Goal: Task Accomplishment & Management: Use online tool/utility

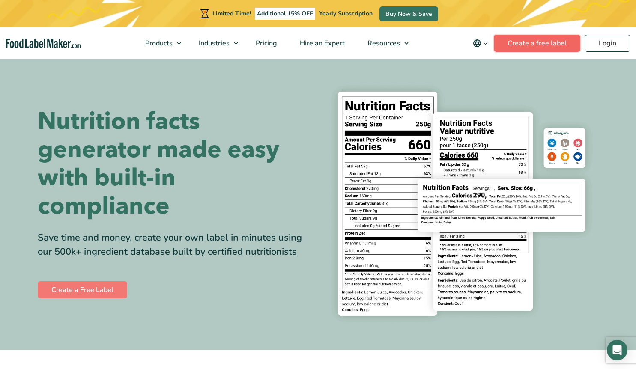
click at [531, 43] on link "Create a free label" at bounding box center [536, 43] width 86 height 17
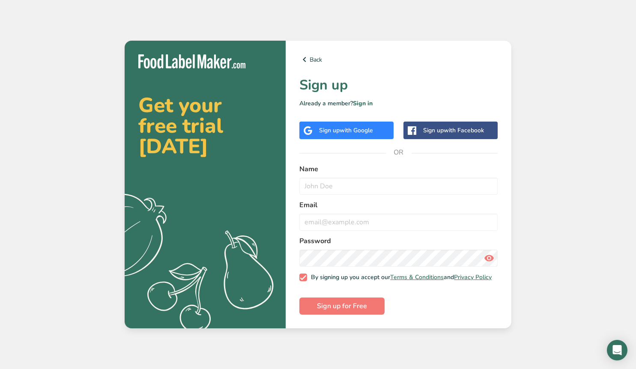
click at [359, 126] on span "with Google" at bounding box center [355, 130] width 33 height 8
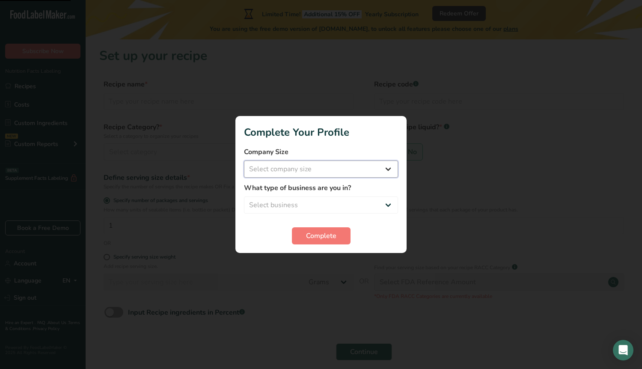
click at [364, 168] on select "Select company size Fewer than 10 Employees 10 to 50 Employees 51 to 500 Employ…" at bounding box center [321, 169] width 154 height 17
select select "1"
click at [244, 161] on select "Select company size Fewer than 10 Employees 10 to 50 Employees 51 to 500 Employ…" at bounding box center [321, 169] width 154 height 17
click at [348, 203] on select "Select business Packaged Food Manufacturer Restaurant & Cafe Bakery Meal Plans …" at bounding box center [321, 204] width 154 height 17
select select "8"
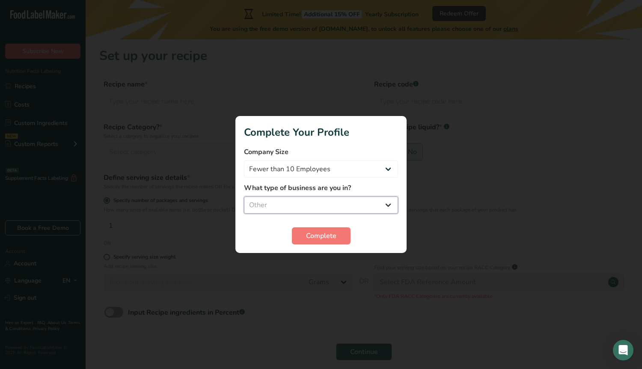
click at [244, 196] on select "Select business Packaged Food Manufacturer Restaurant & Cafe Bakery Meal Plans …" at bounding box center [321, 204] width 154 height 17
click at [324, 240] on span "Complete" at bounding box center [321, 236] width 30 height 10
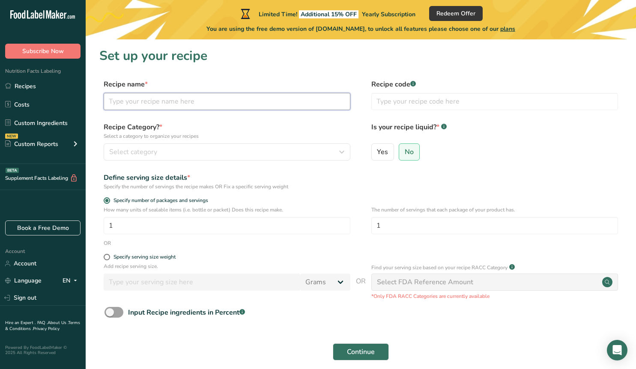
click at [185, 101] on input "text" at bounding box center [227, 101] width 247 height 17
click at [56, 131] on link "Custom Ingredients" at bounding box center [43, 123] width 86 height 16
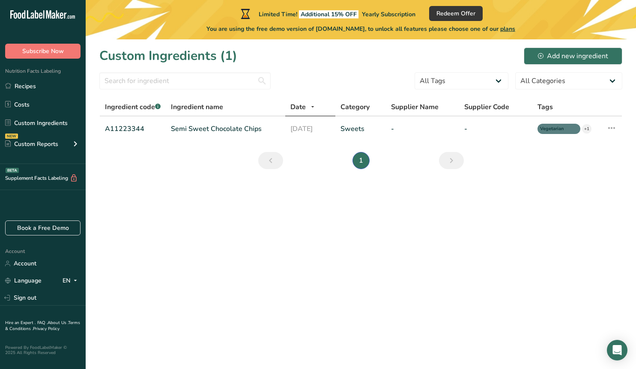
click at [21, 73] on span "Nutrition Facts Labeling" at bounding box center [30, 71] width 61 height 7
